Goal: Find specific page/section: Find specific page/section

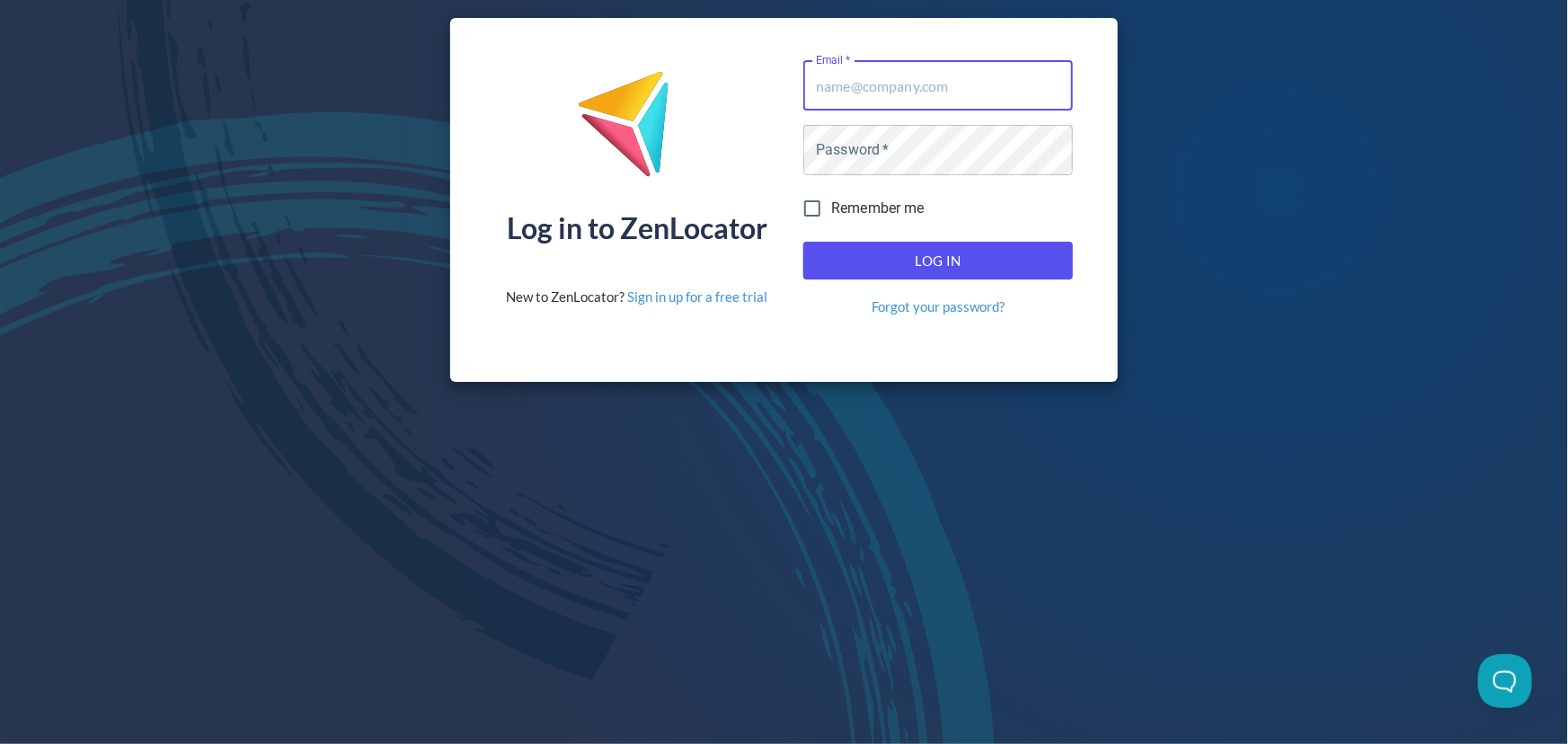
type input "[EMAIL_ADDRESS][DOMAIN_NAME]"
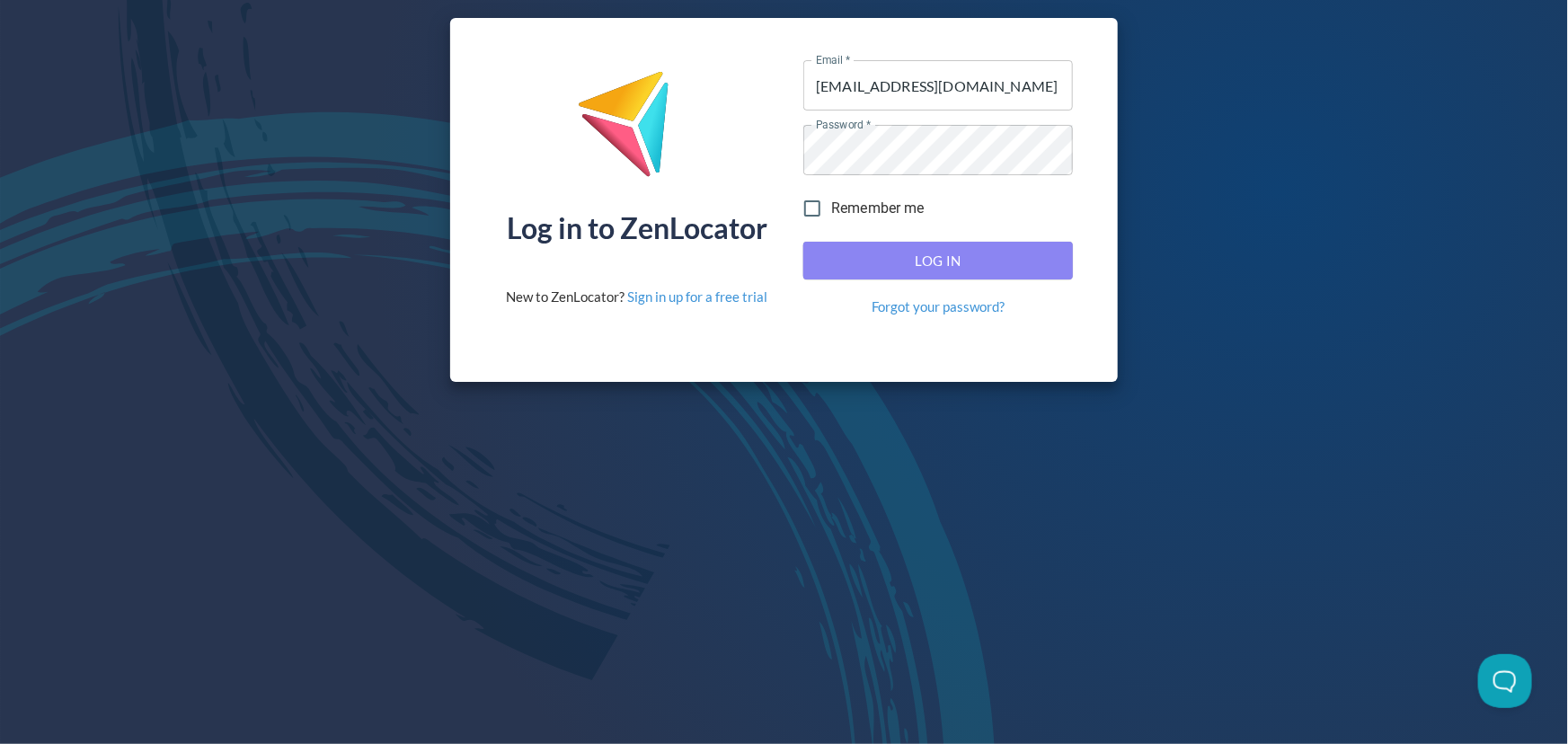
click at [885, 257] on span "Log In" at bounding box center [939, 261] width 230 height 24
click at [938, 261] on span "Log In" at bounding box center [939, 261] width 230 height 24
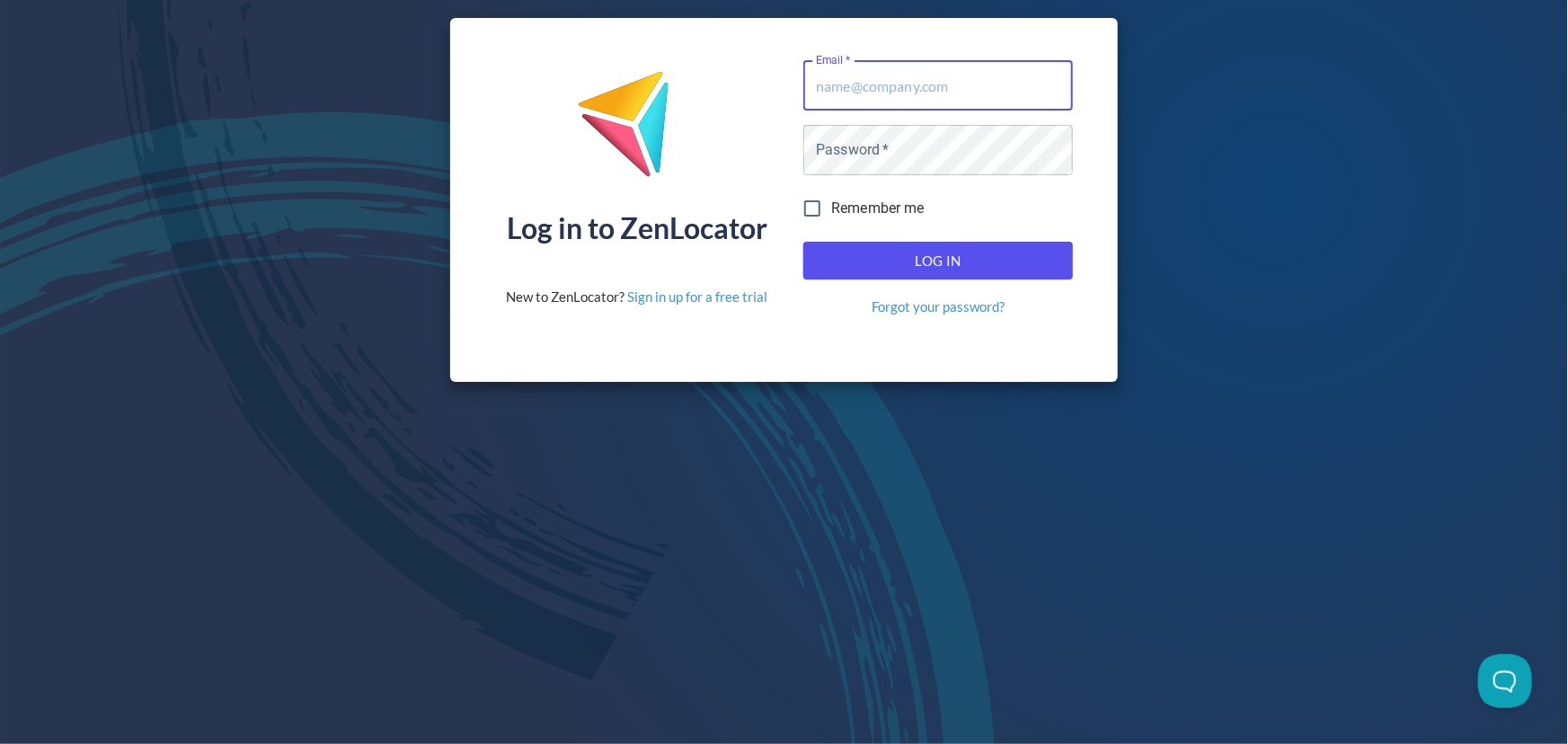
type input "[EMAIL_ADDRESS][DOMAIN_NAME]"
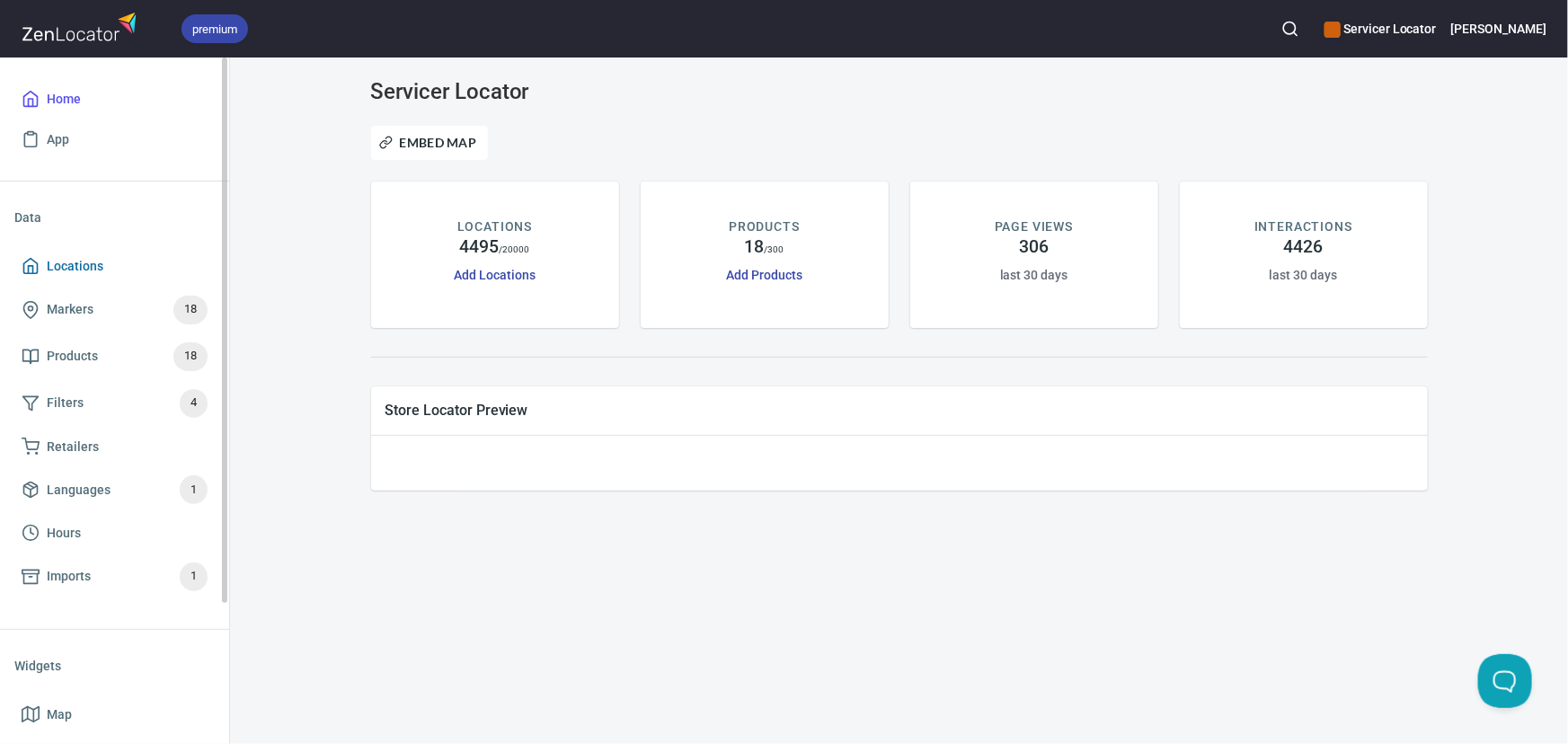
click at [72, 270] on span "Locations" at bounding box center [75, 267] width 57 height 23
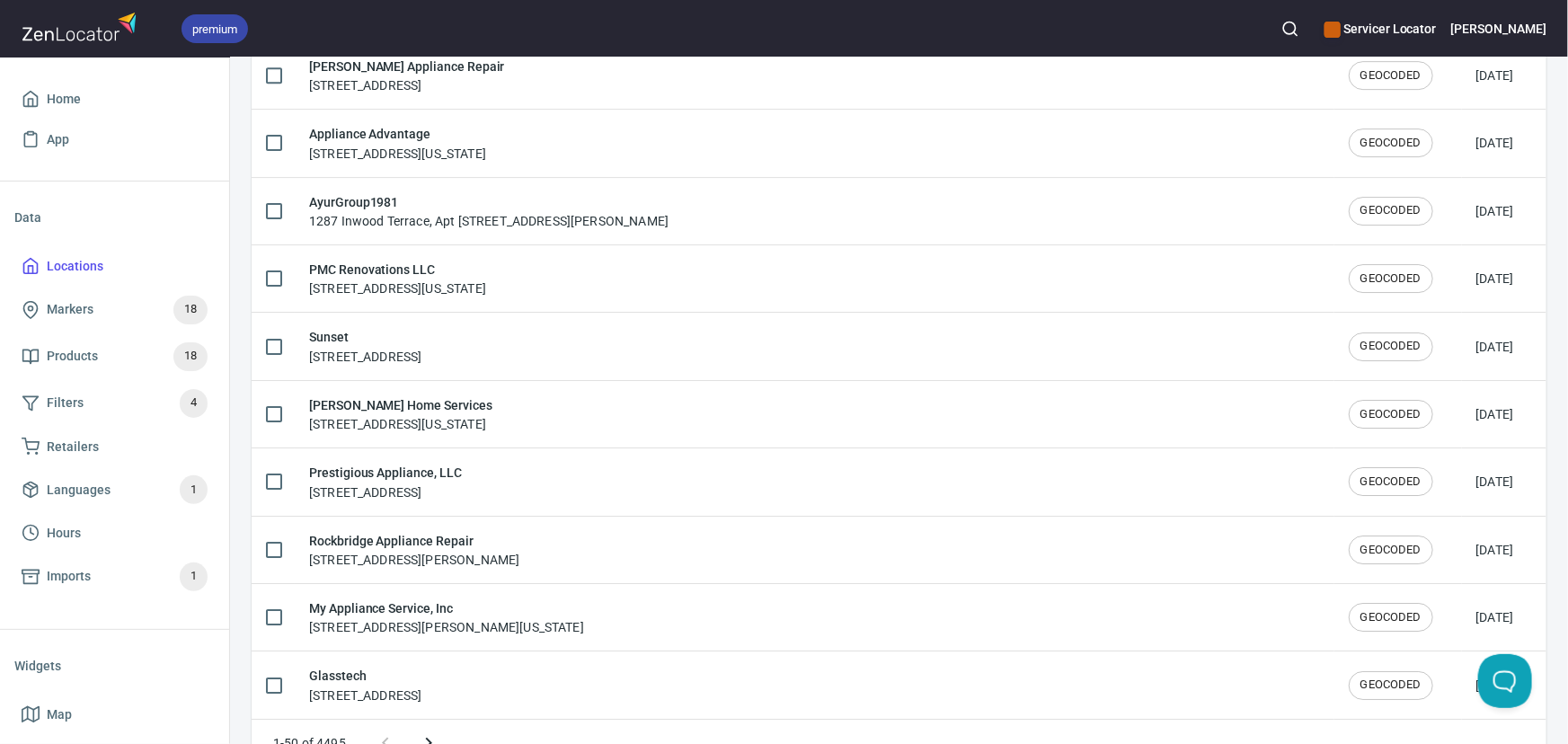
scroll to position [3022, 0]
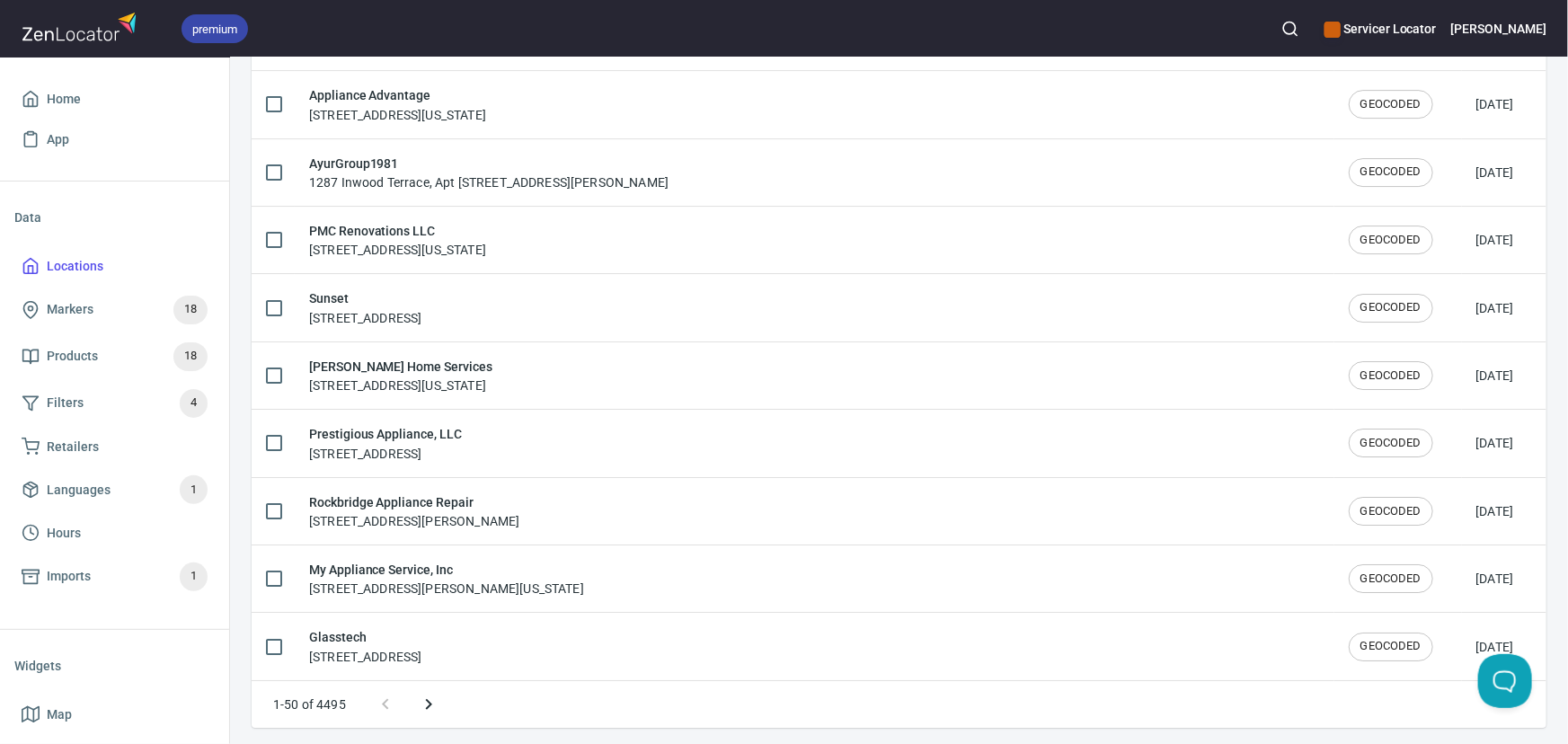
click at [434, 697] on icon "Next page" at bounding box center [429, 705] width 22 height 22
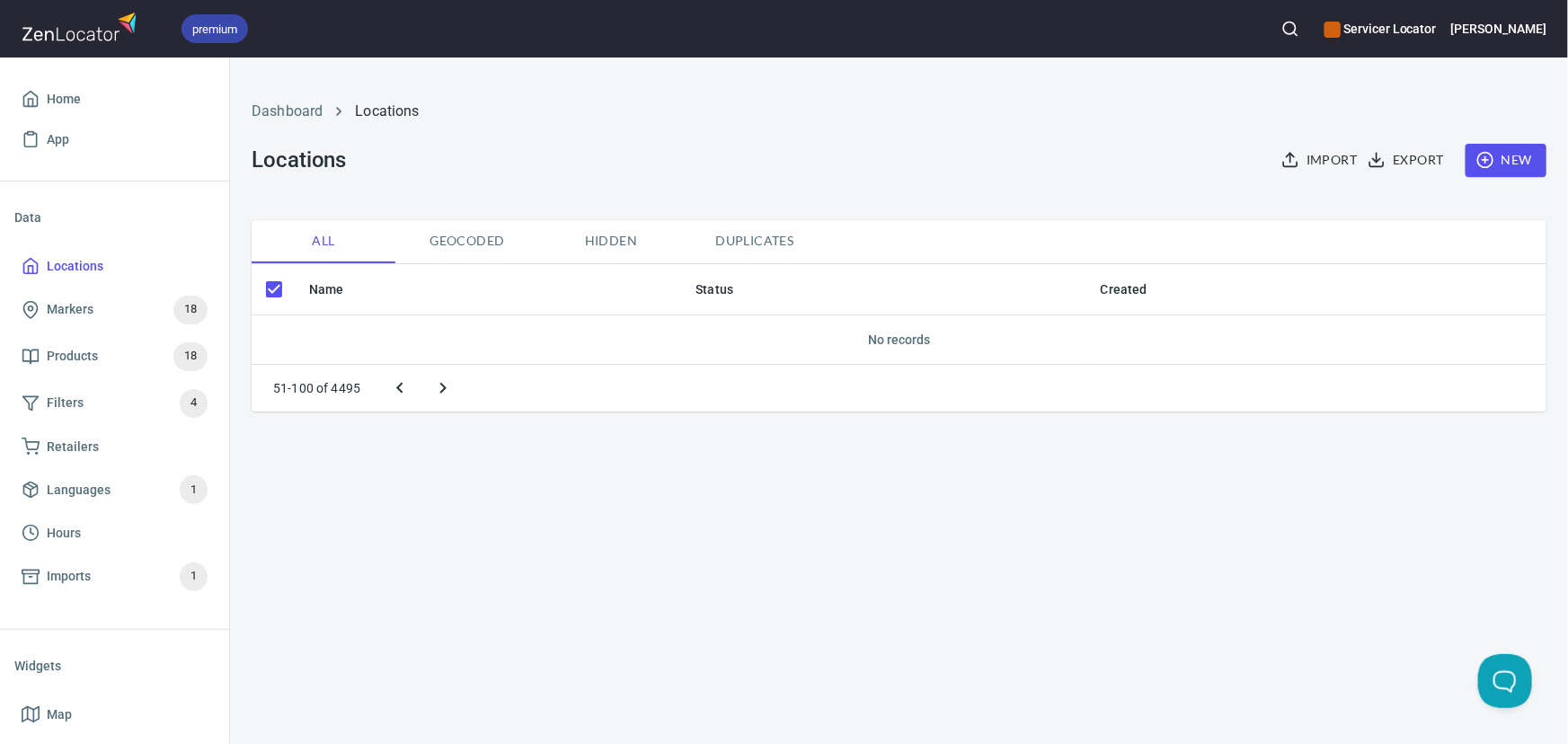
scroll to position [0, 0]
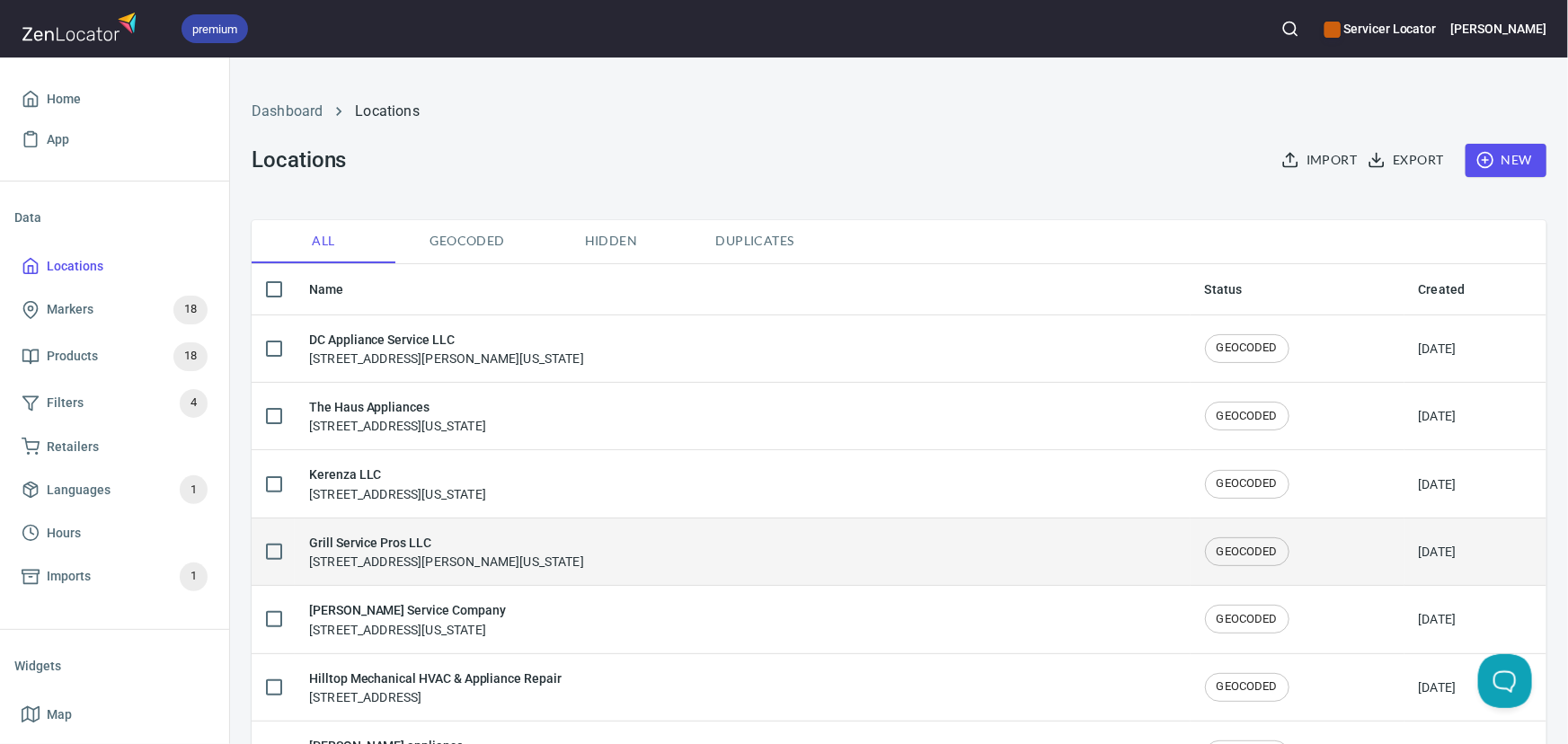
checkbox input "false"
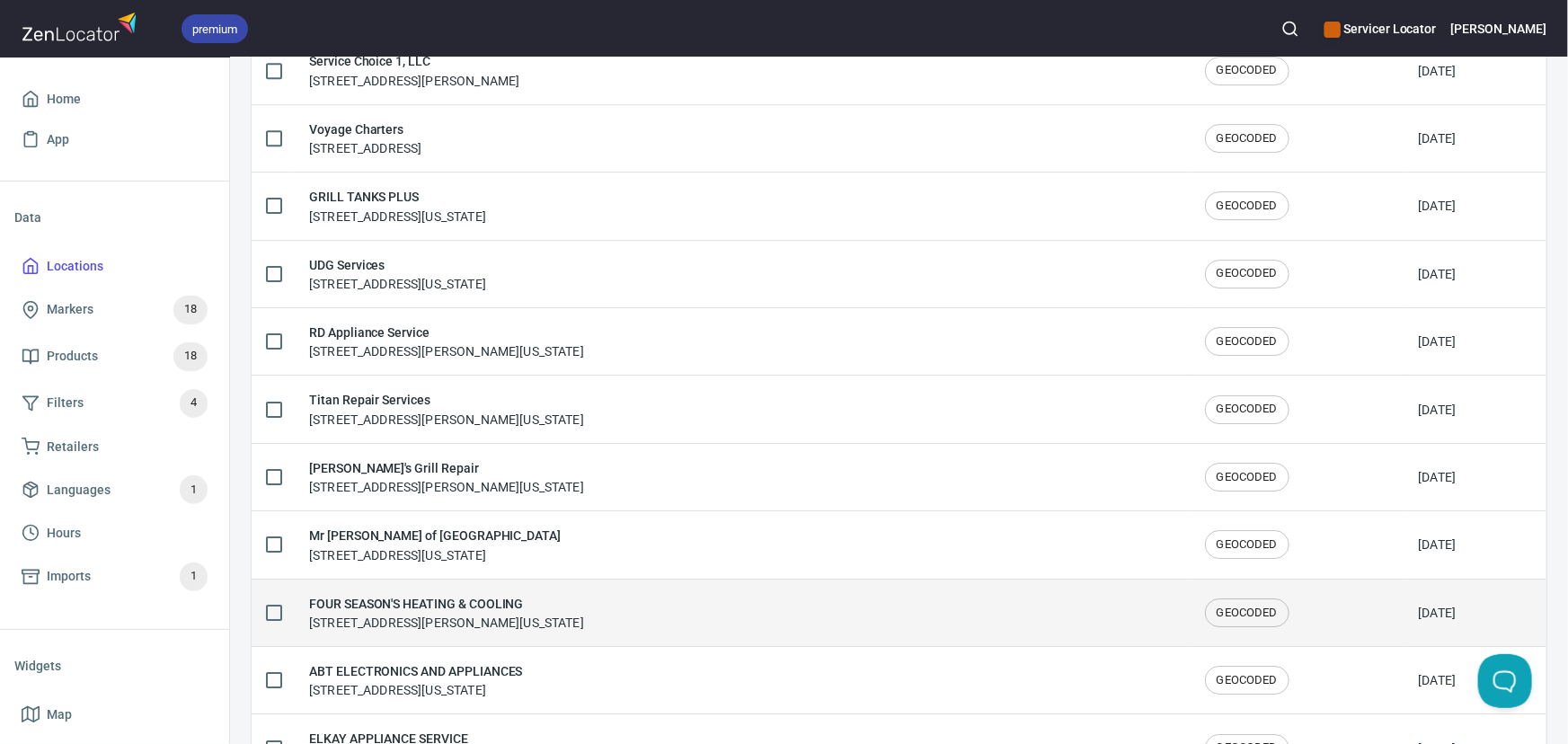
scroll to position [3022, 0]
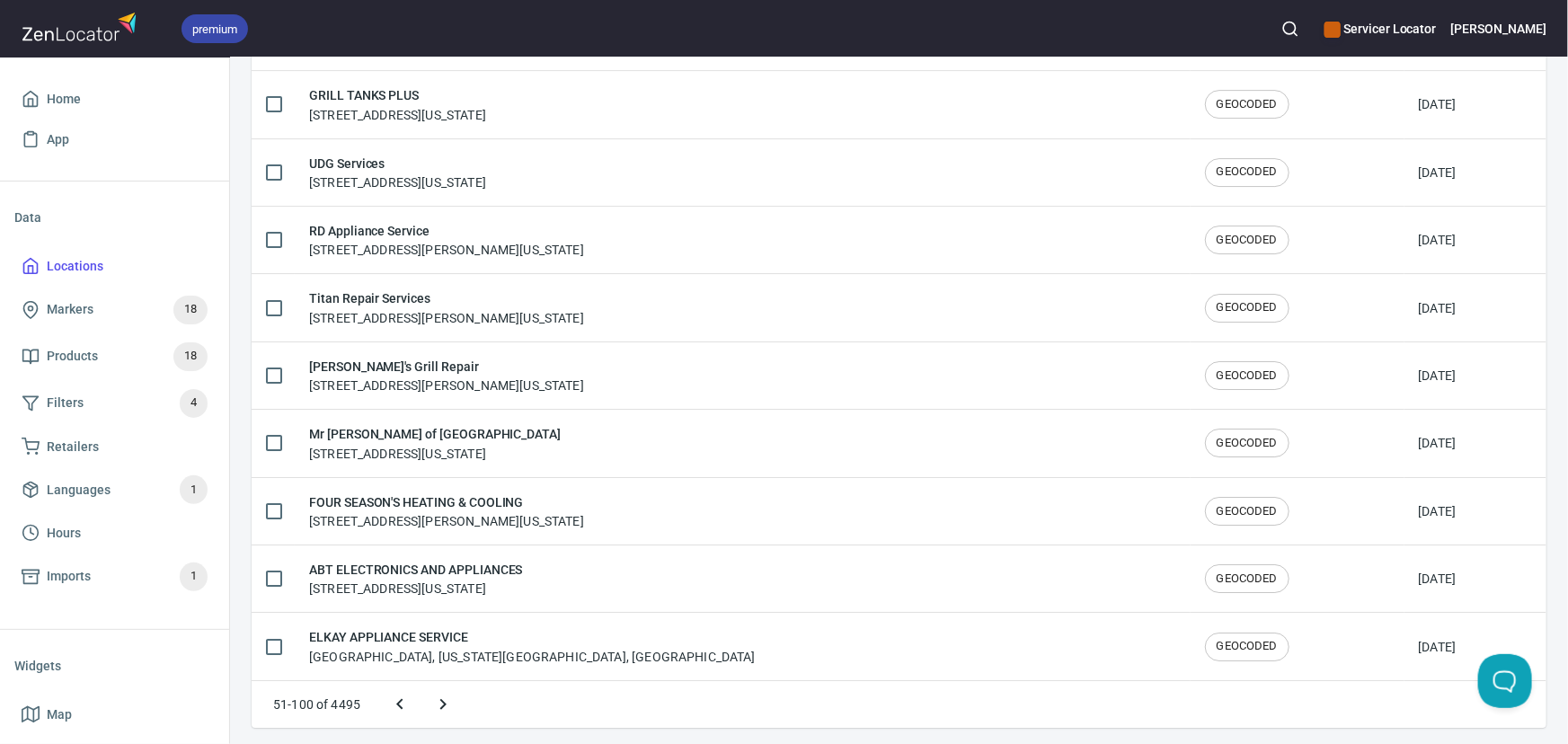
drag, startPoint x: 404, startPoint y: 696, endPoint x: 414, endPoint y: 718, distance: 24.2
click at [404, 695] on icon "Previous page" at bounding box center [400, 705] width 22 height 22
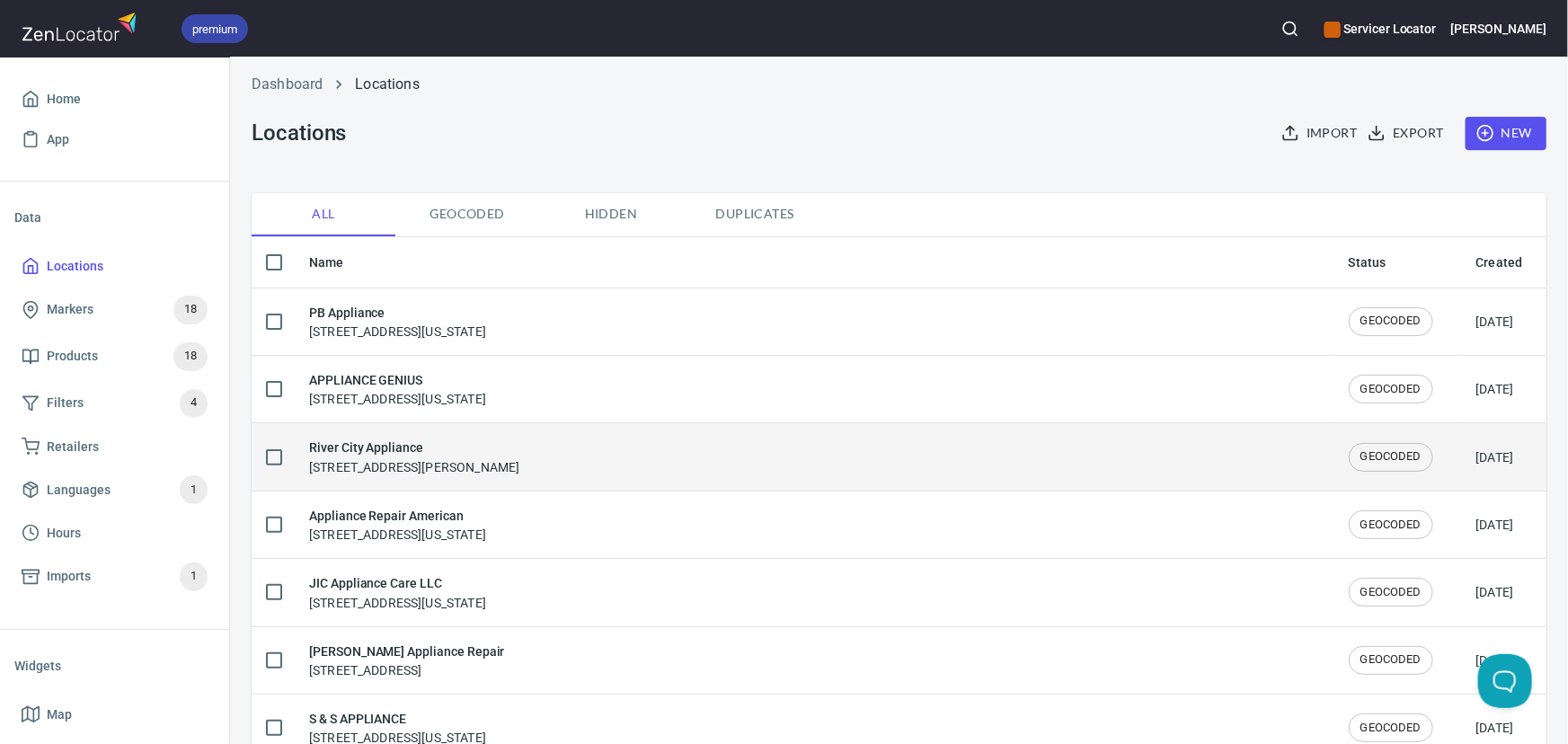
scroll to position [0, 0]
